Goal: Information Seeking & Learning: Check status

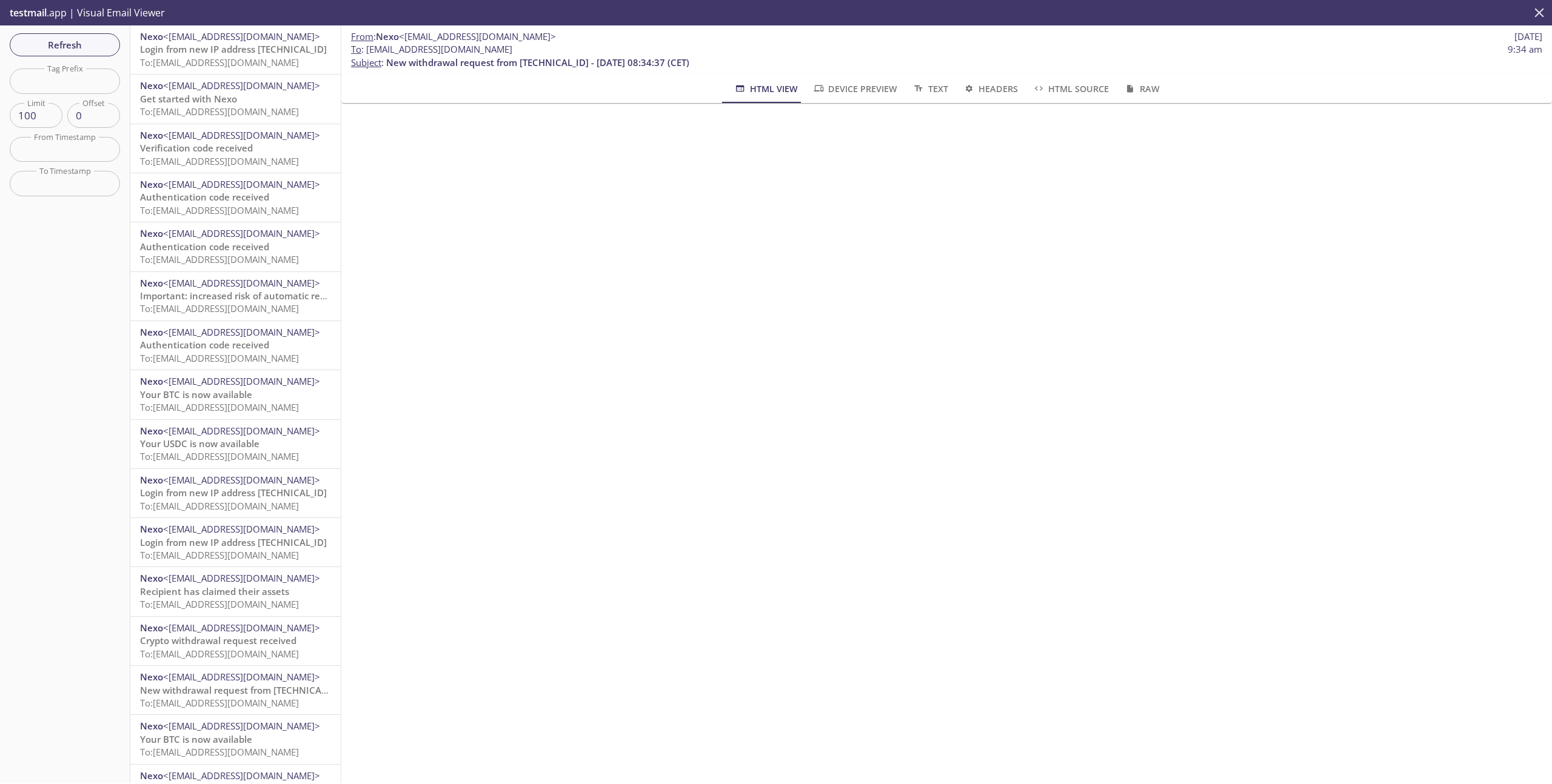
click at [1549, 20] on button "close" at bounding box center [1539, 13] width 26 height 26
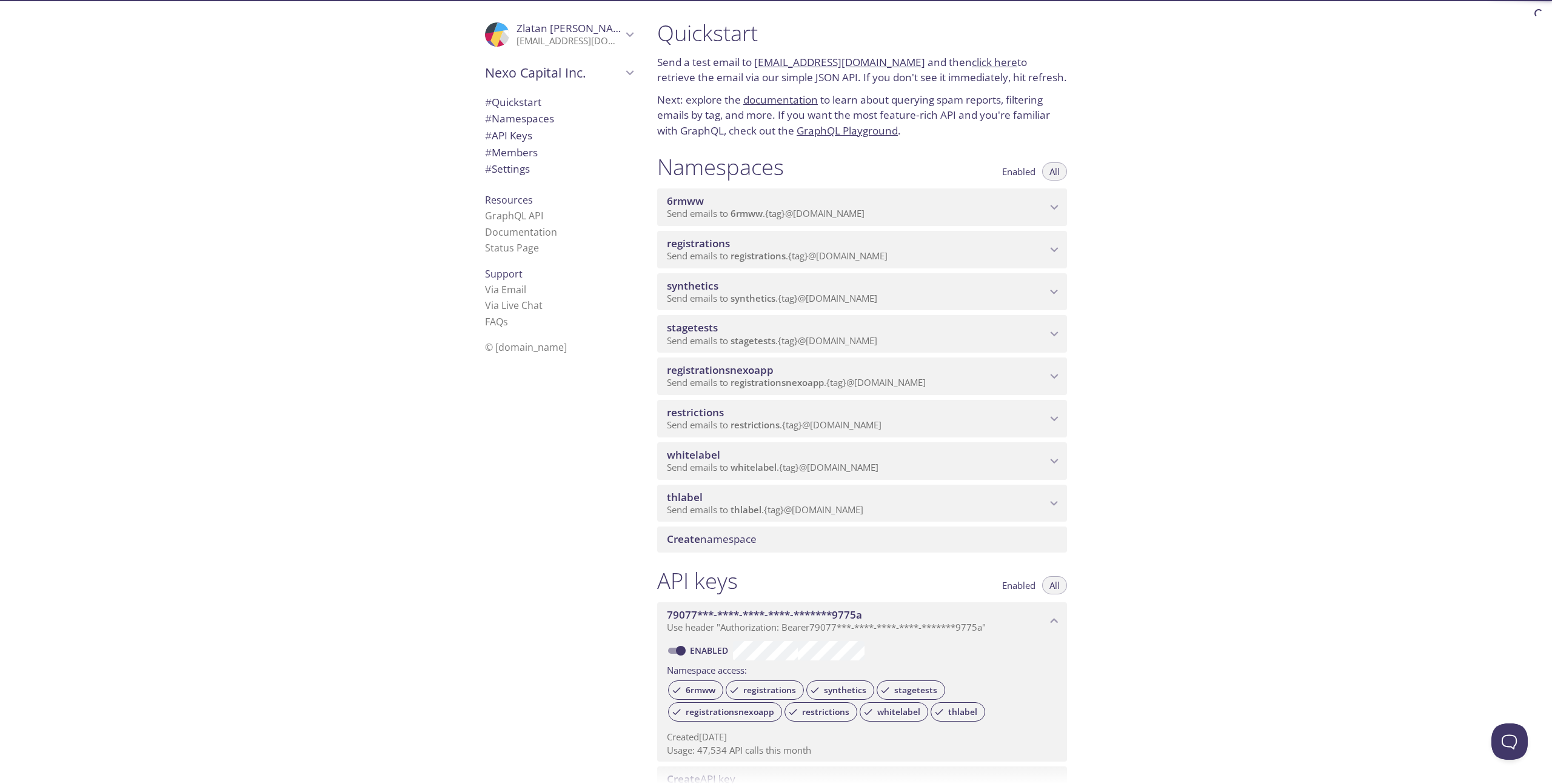
click at [915, 338] on p "Send emails to stagetests . {tag} @[DOMAIN_NAME]" at bounding box center [857, 341] width 380 height 12
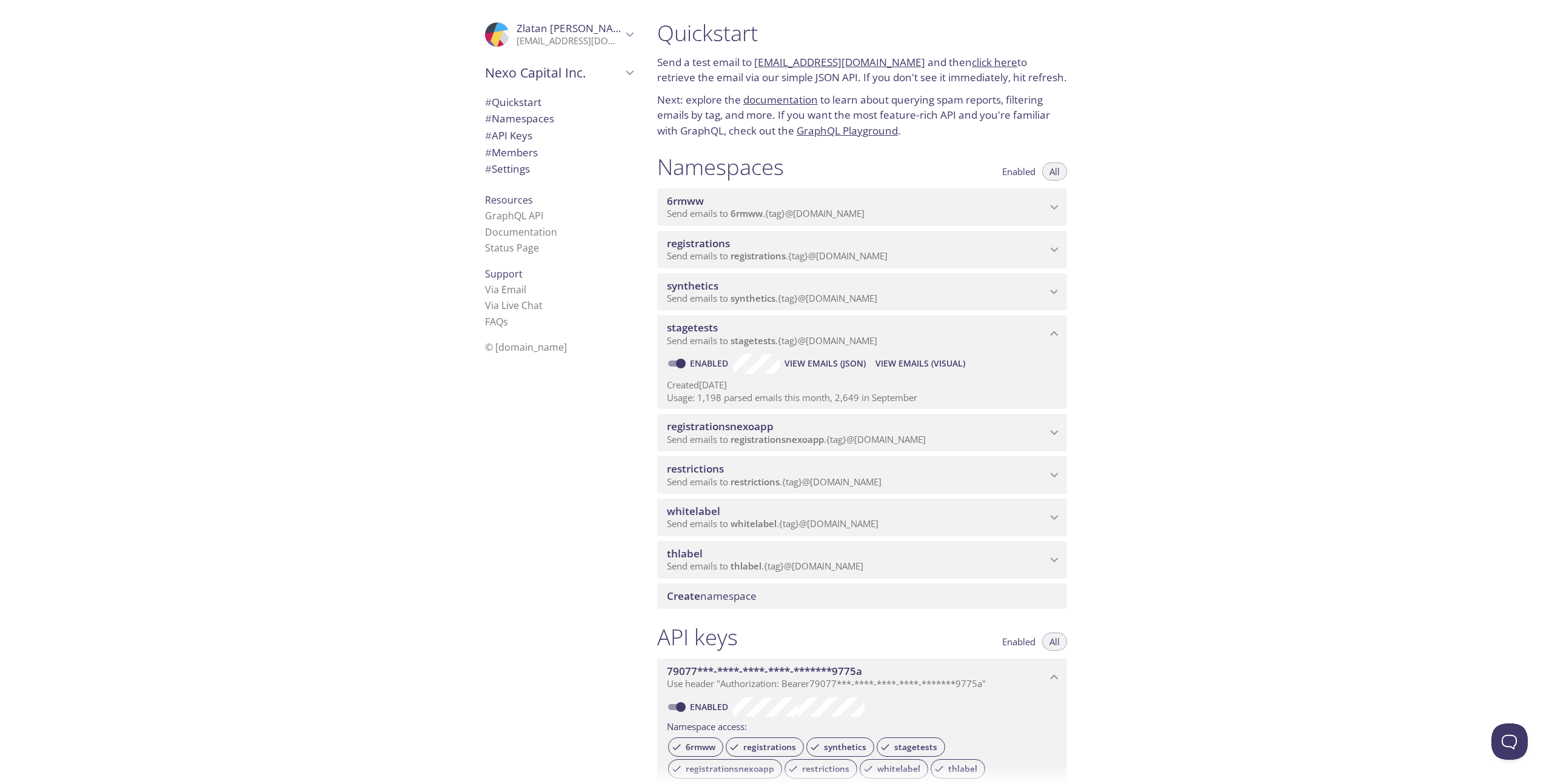
click at [947, 369] on span "View Emails (Visual)" at bounding box center [920, 363] width 90 height 15
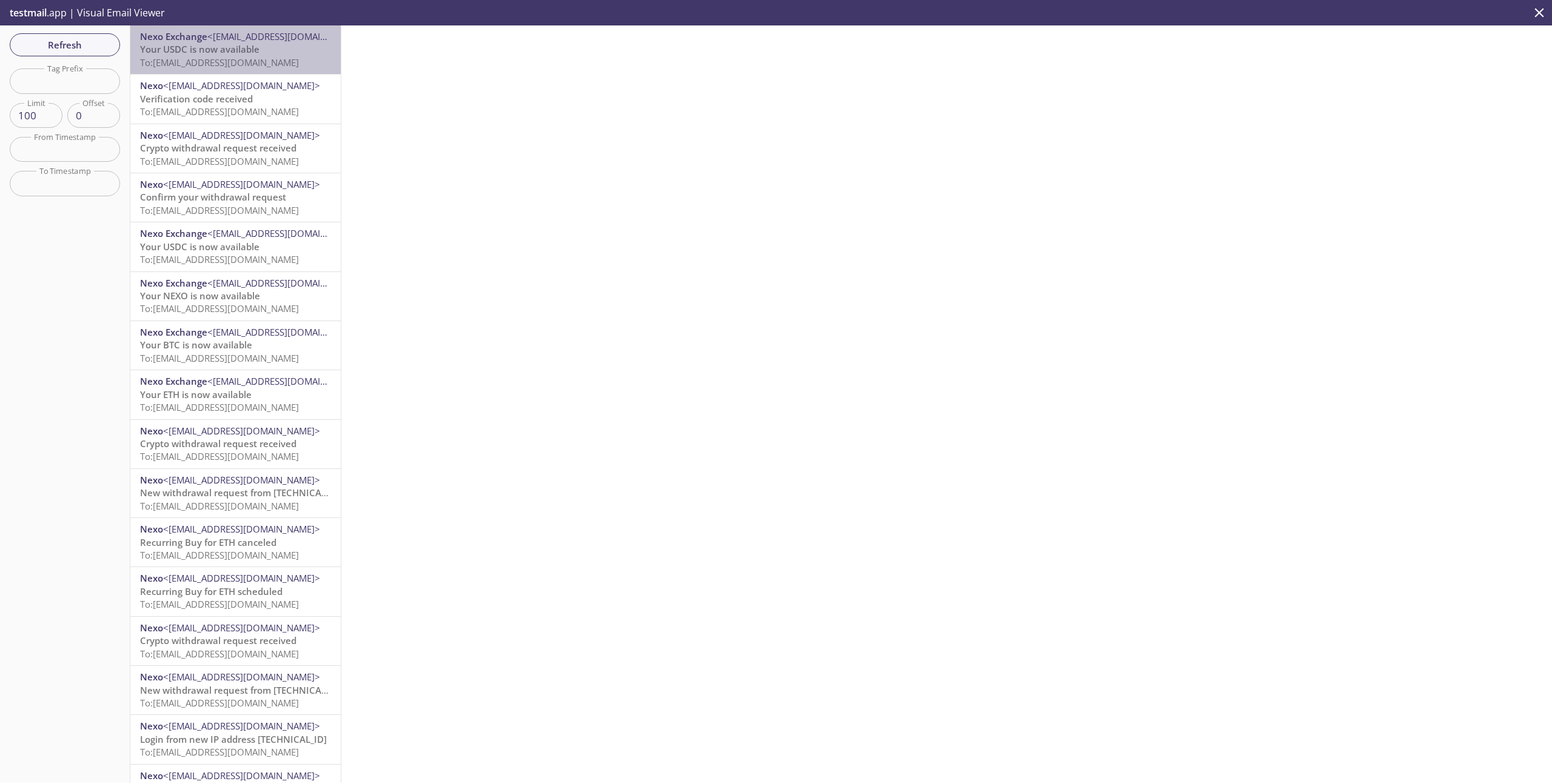
click at [260, 67] on span "To: [EMAIL_ADDRESS][DOMAIN_NAME]" at bounding box center [219, 62] width 159 height 12
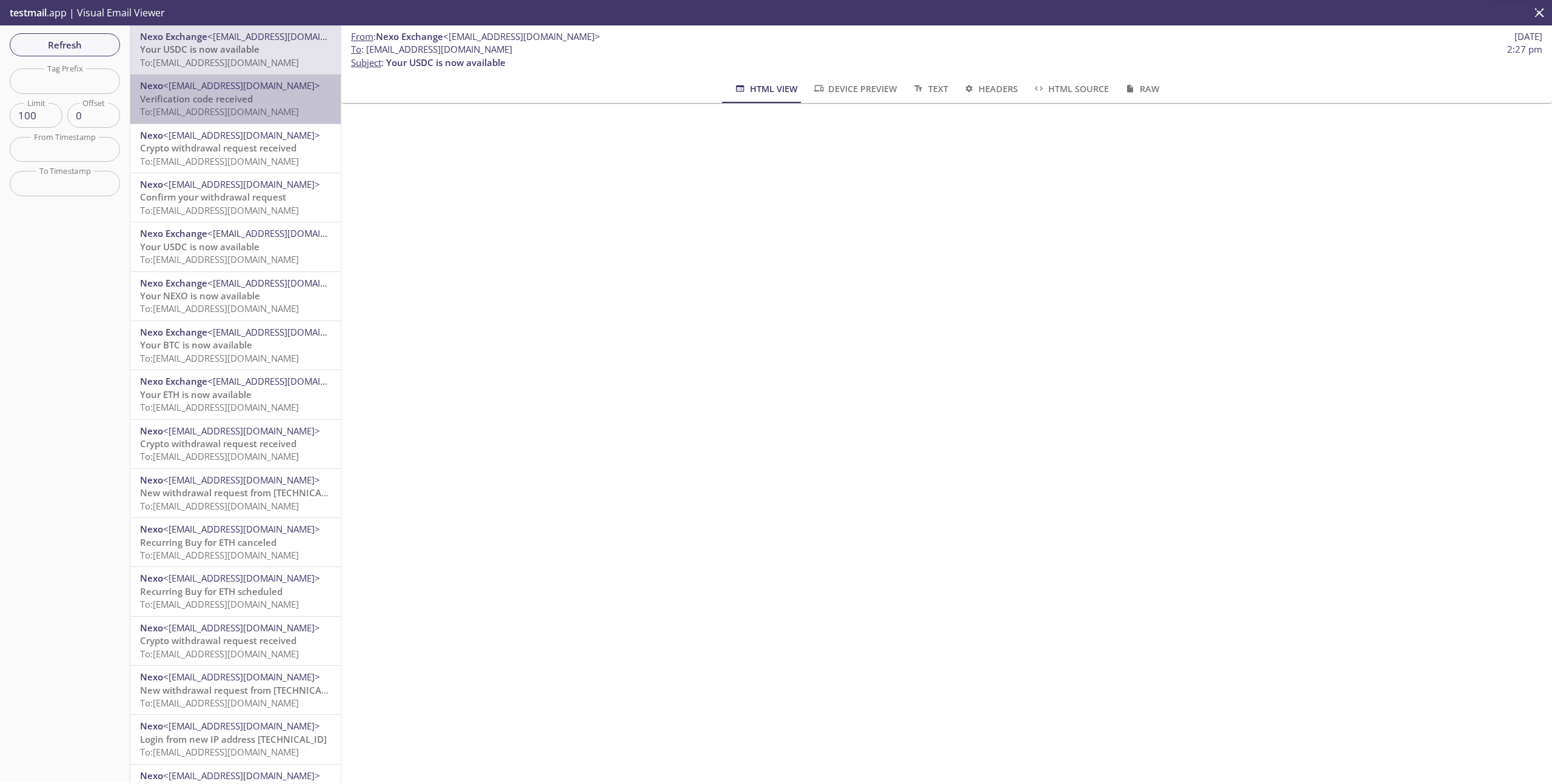
click at [279, 110] on span "To: [EMAIL_ADDRESS][DOMAIN_NAME]" at bounding box center [219, 112] width 159 height 12
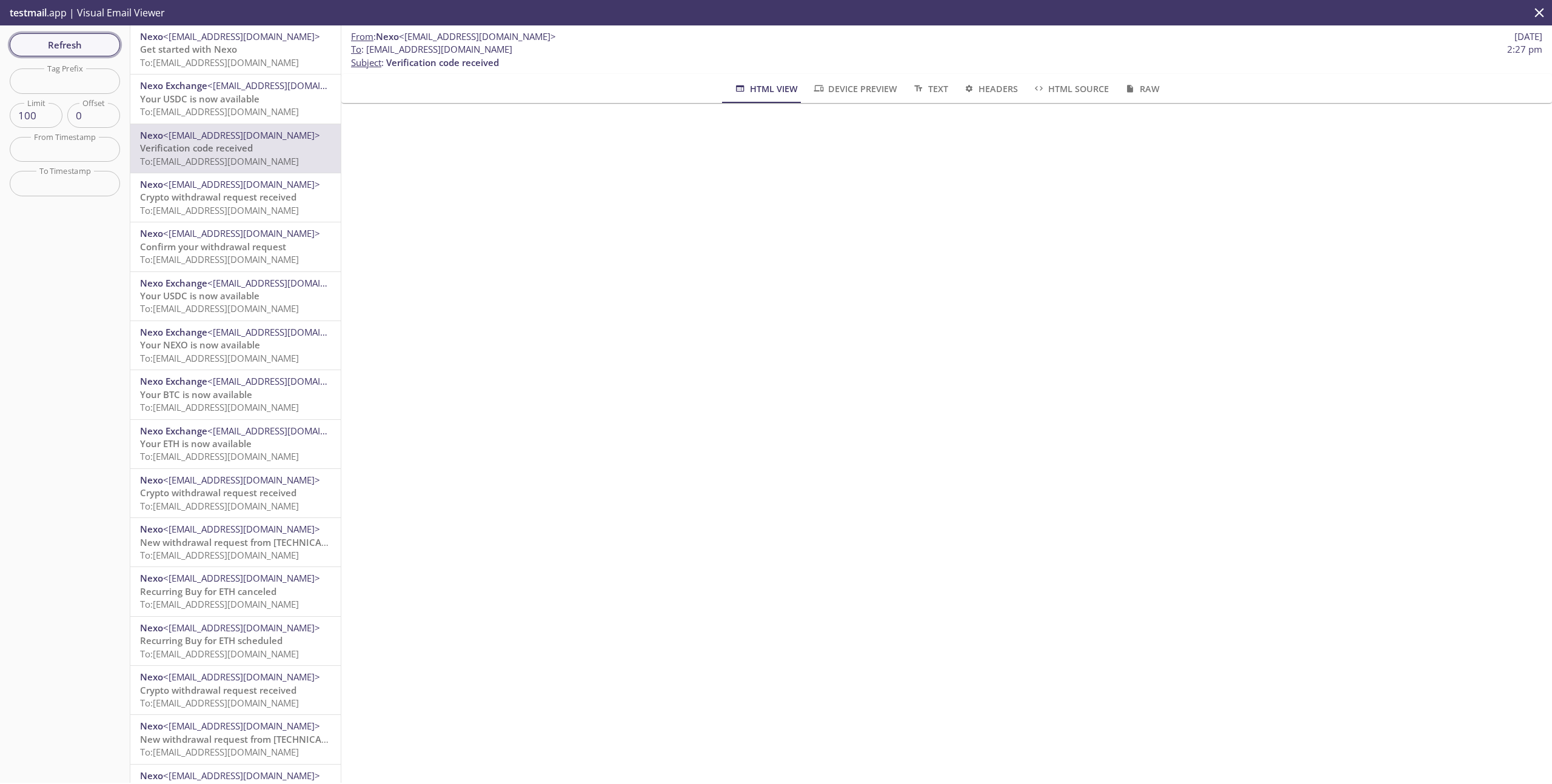
click at [64, 45] on span "Refresh" at bounding box center [65, 44] width 91 height 15
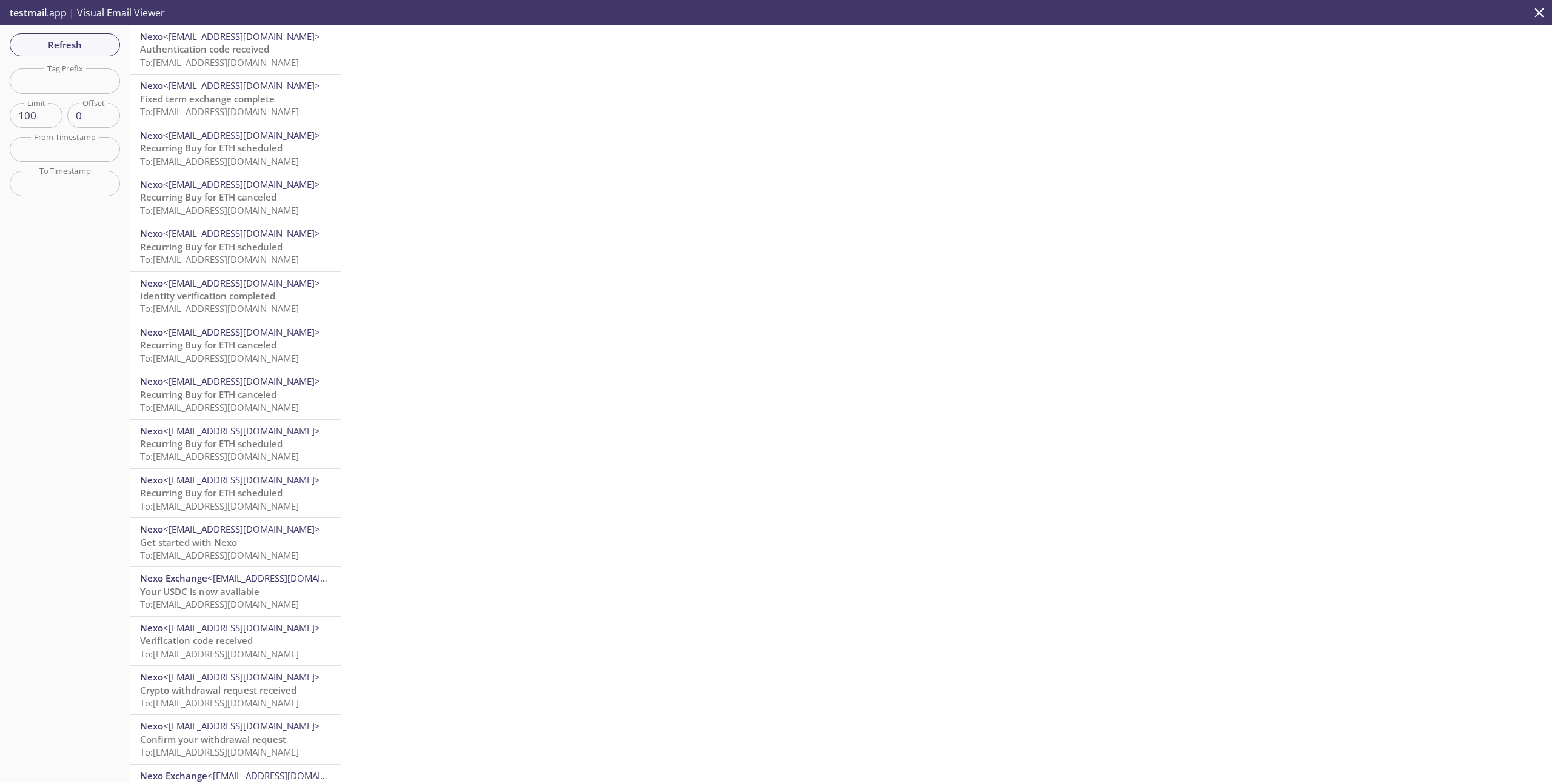
click at [231, 62] on span "To: [EMAIL_ADDRESS][DOMAIN_NAME]" at bounding box center [219, 62] width 159 height 12
